Goal: Task Accomplishment & Management: Use online tool/utility

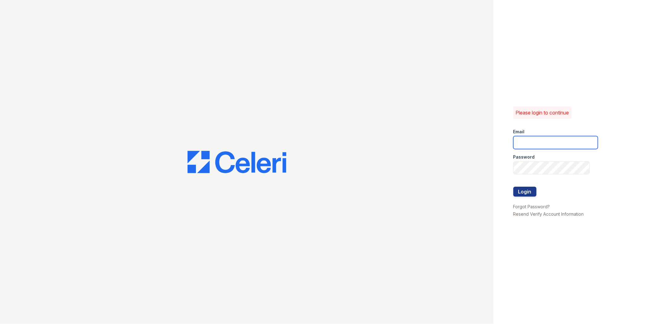
click at [545, 144] on input "email" at bounding box center [556, 142] width 85 height 13
drag, startPoint x: 542, startPoint y: 143, endPoint x: 533, endPoint y: 146, distance: 9.1
click at [533, 146] on input "[DOMAIN_NAME][EMAIL_ADDRESS][DOMAIN_NAME]" at bounding box center [556, 142] width 85 height 13
type input "[EMAIL_ADDRESS][DOMAIN_NAME]"
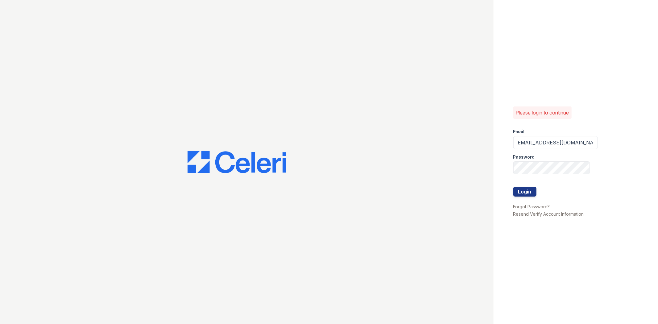
scroll to position [0, 0]
click at [559, 176] on div at bounding box center [556, 180] width 85 height 12
click at [514, 187] on button "Login" at bounding box center [525, 192] width 23 height 10
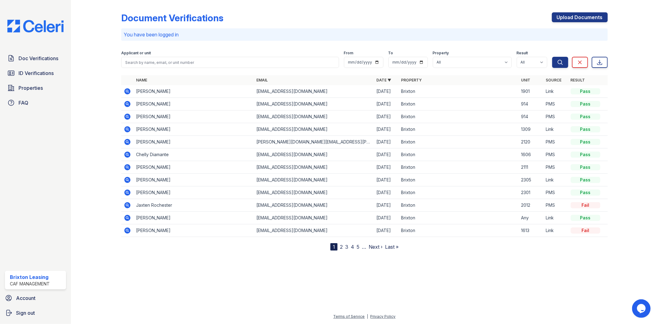
click at [206, 53] on div "Applicant or unit" at bounding box center [230, 54] width 218 height 6
click at [205, 56] on div "Applicant or unit" at bounding box center [230, 54] width 218 height 6
click at [199, 62] on input "search" at bounding box center [230, 62] width 218 height 11
drag, startPoint x: 20, startPoint y: 66, endPoint x: 23, endPoint y: 66, distance: 3.5
click at [20, 66] on div "Doc Verifications ID Verifications Properties FAQ" at bounding box center [35, 80] width 66 height 57
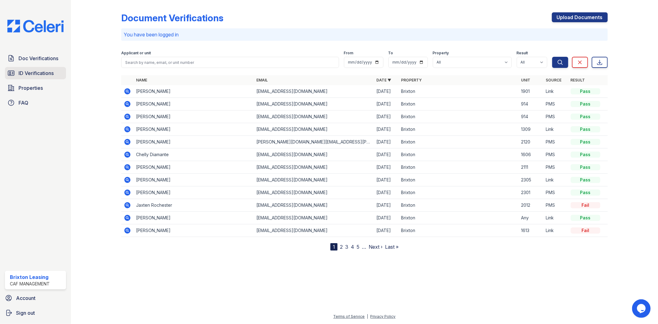
click at [50, 76] on span "ID Verifications" at bounding box center [36, 72] width 35 height 7
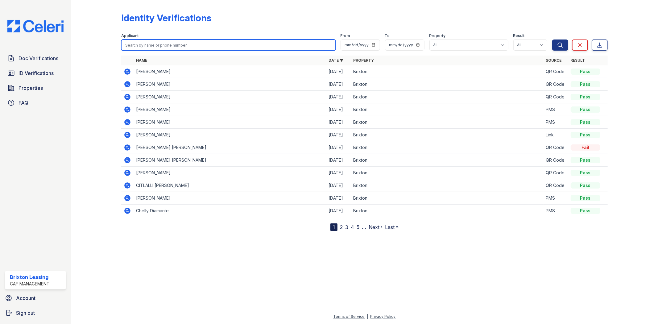
click at [141, 44] on input "search" at bounding box center [228, 45] width 214 height 11
type input "snead"
click at [553, 40] on button "Search" at bounding box center [561, 45] width 16 height 11
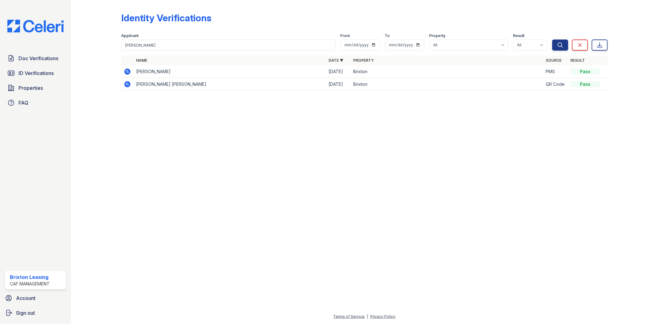
drag, startPoint x: 603, startPoint y: 161, endPoint x: 598, endPoint y: 133, distance: 28.8
click at [602, 156] on div at bounding box center [365, 210] width 568 height 206
click at [128, 73] on icon at bounding box center [128, 72] width 6 height 6
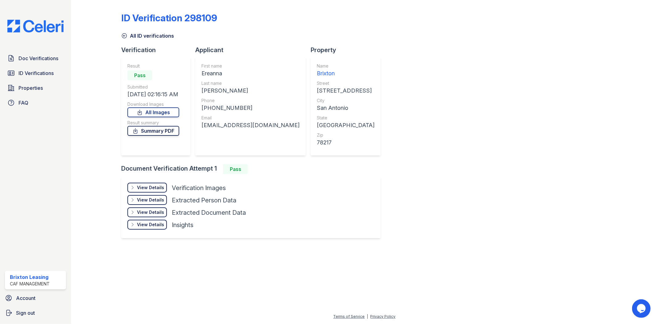
click at [157, 131] on link "Summary PDF" at bounding box center [153, 131] width 52 height 10
